Goal: Information Seeking & Learning: Learn about a topic

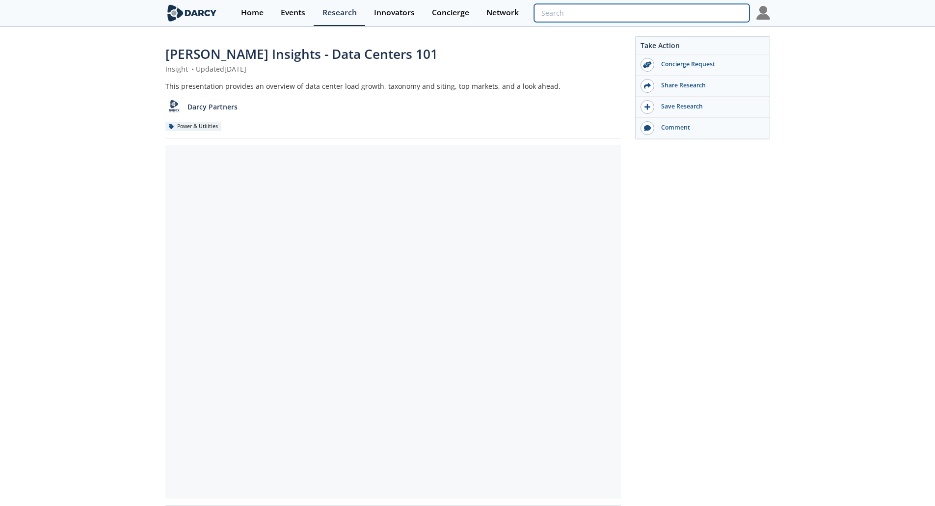
click at [687, 15] on input "search" at bounding box center [641, 13] width 215 height 18
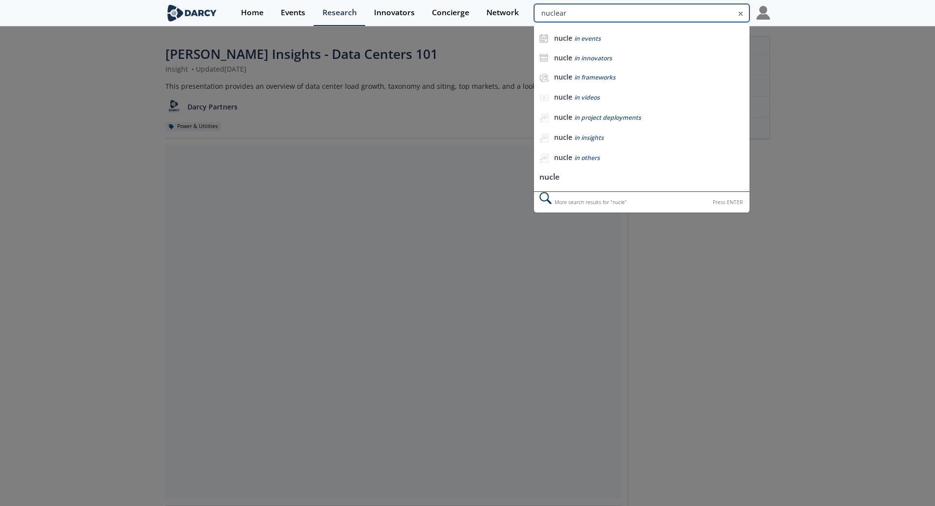
type input "nuclear"
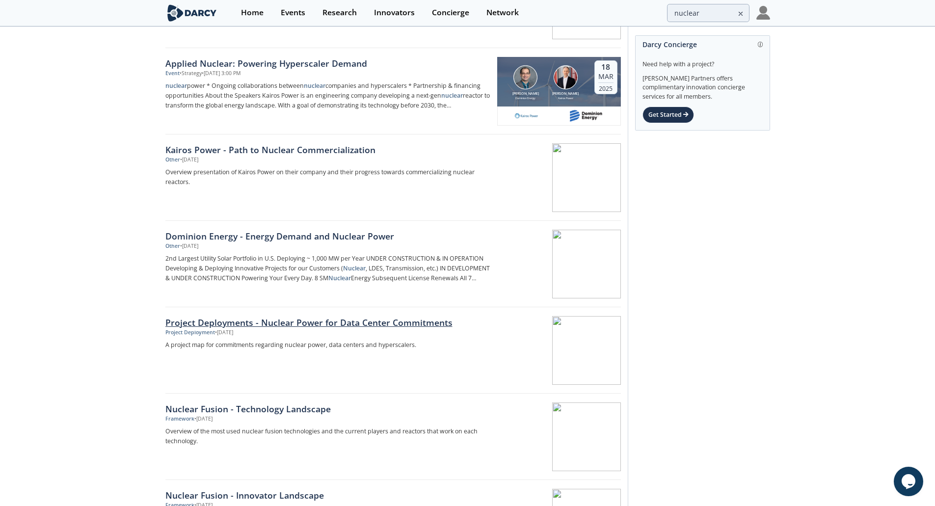
scroll to position [835, 0]
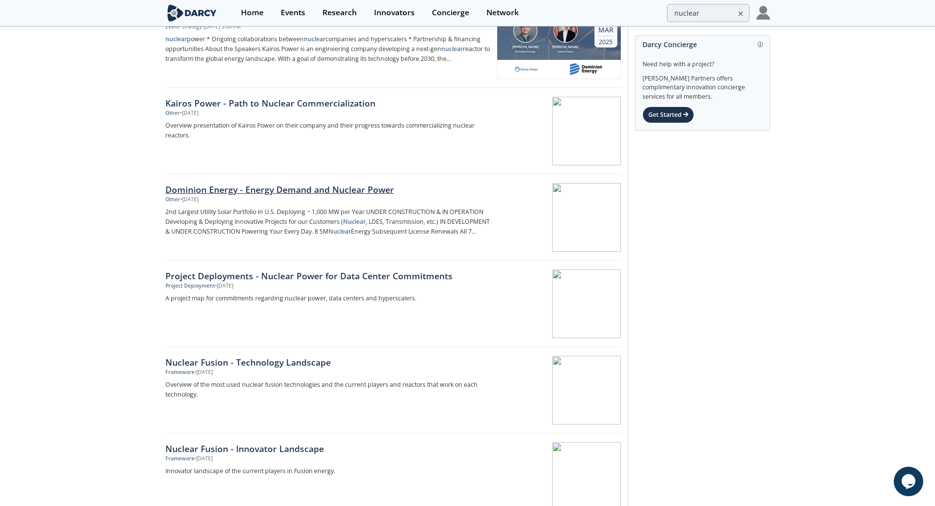
click at [285, 188] on div "Dominion Energy - Energy Demand and Nuclear Power" at bounding box center [327, 189] width 325 height 13
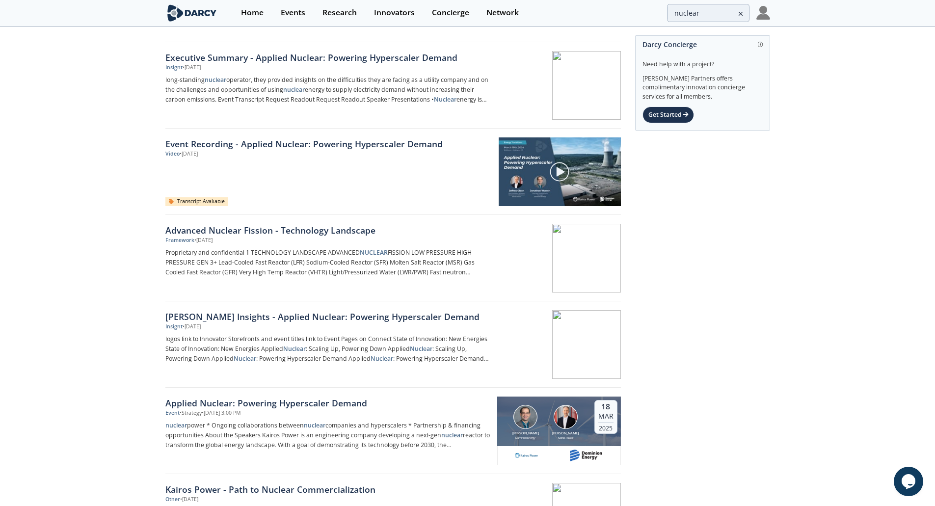
scroll to position [454, 0]
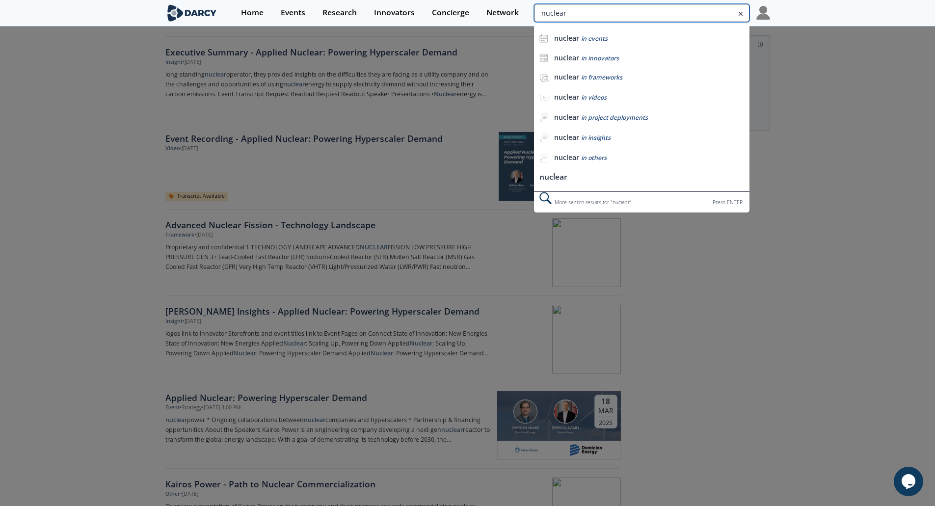
drag, startPoint x: 714, startPoint y: 13, endPoint x: 661, endPoint y: 12, distance: 52.5
click at [661, 12] on input "nuclear" at bounding box center [641, 13] width 215 height 18
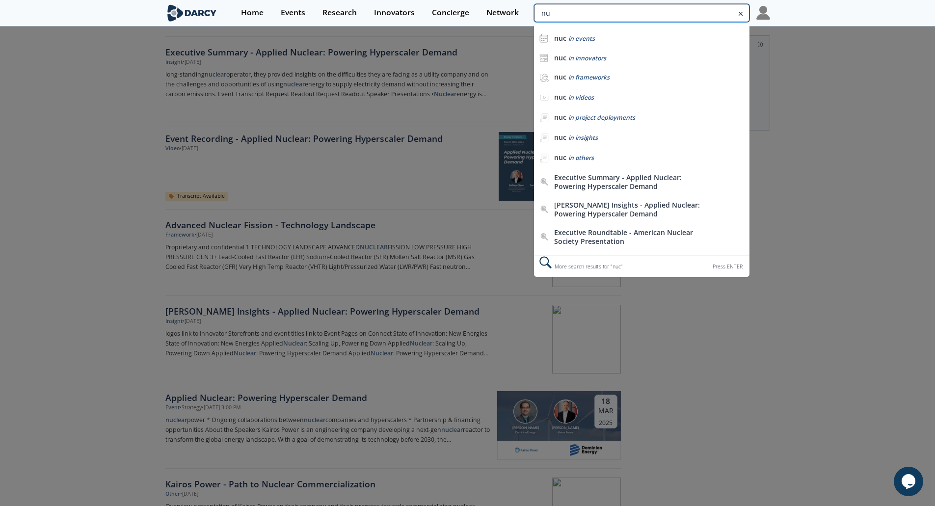
type input "n"
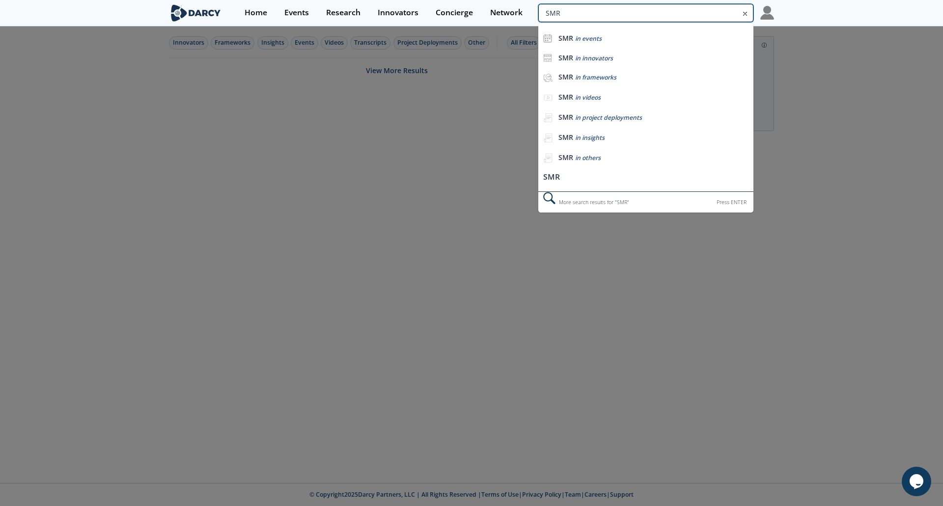
drag, startPoint x: 711, startPoint y: 15, endPoint x: 657, endPoint y: 13, distance: 53.5
click at [657, 13] on input "SMR" at bounding box center [645, 13] width 215 height 18
drag, startPoint x: 612, startPoint y: 17, endPoint x: 488, endPoint y: 11, distance: 124.4
click at [488, 11] on div "Home Events Research Innovators Concierge Network SMR SMR in events SMR in inno…" at bounding box center [505, 13] width 538 height 26
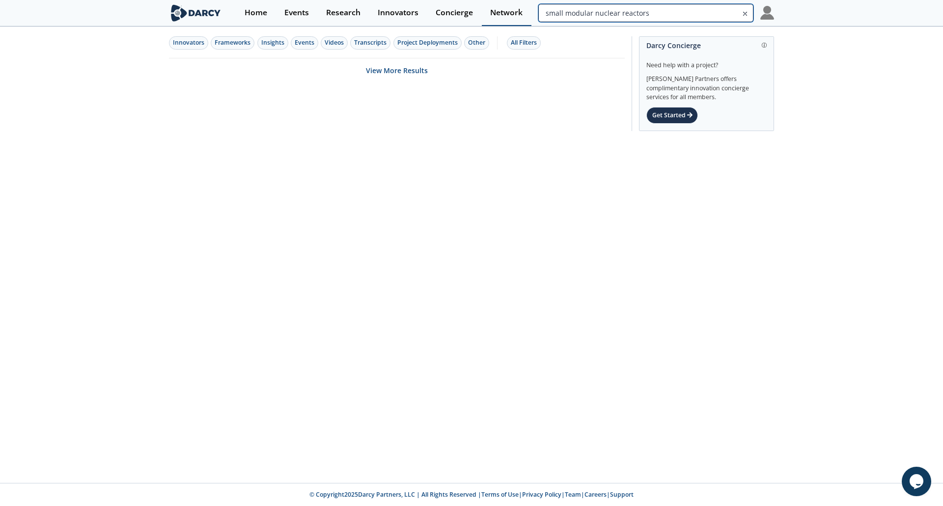
type input "small modular nuclear reactors"
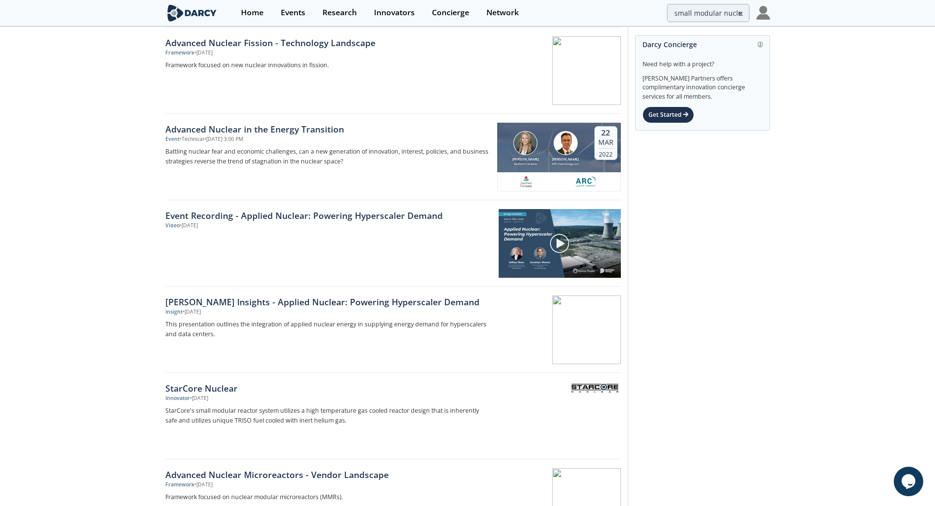
scroll to position [589, 0]
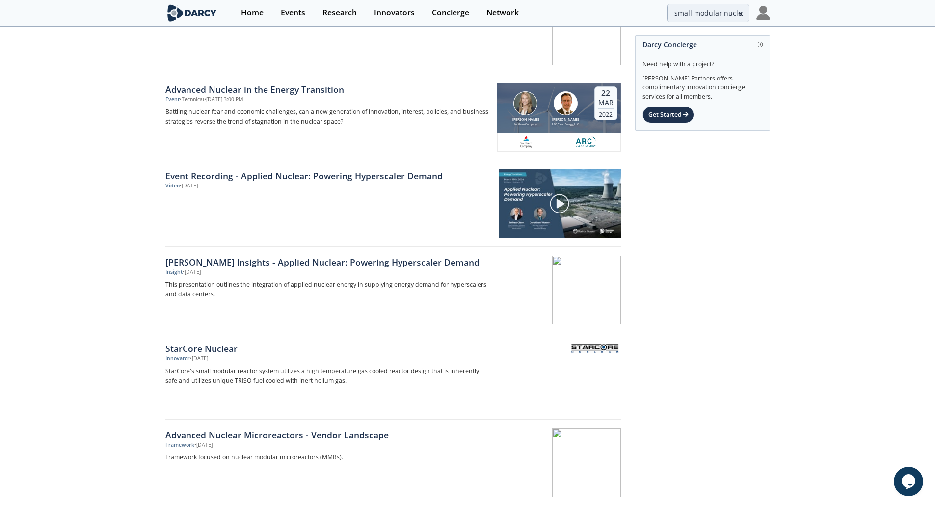
click at [219, 266] on div "[PERSON_NAME] Insights - Applied Nuclear: Powering Hyperscaler Demand" at bounding box center [327, 262] width 325 height 13
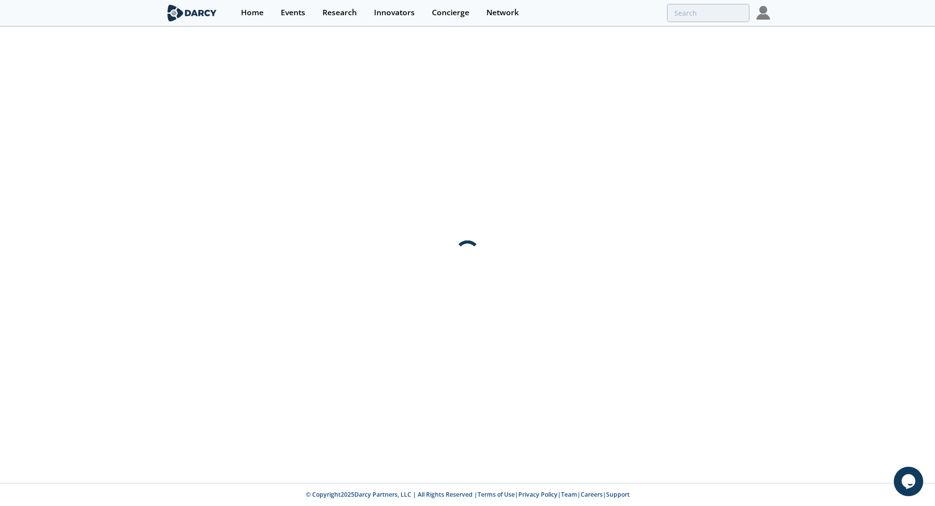
scroll to position [0, 0]
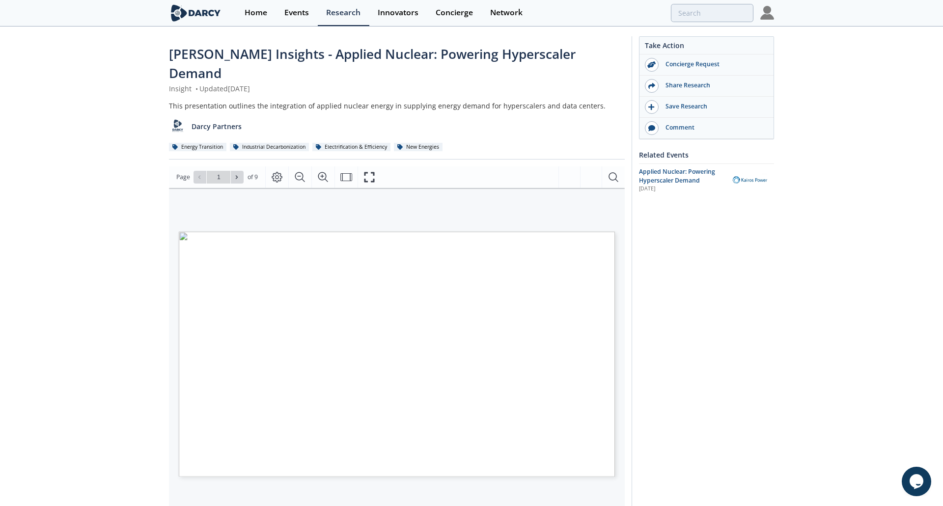
type input "2"
